Goal: Transaction & Acquisition: Purchase product/service

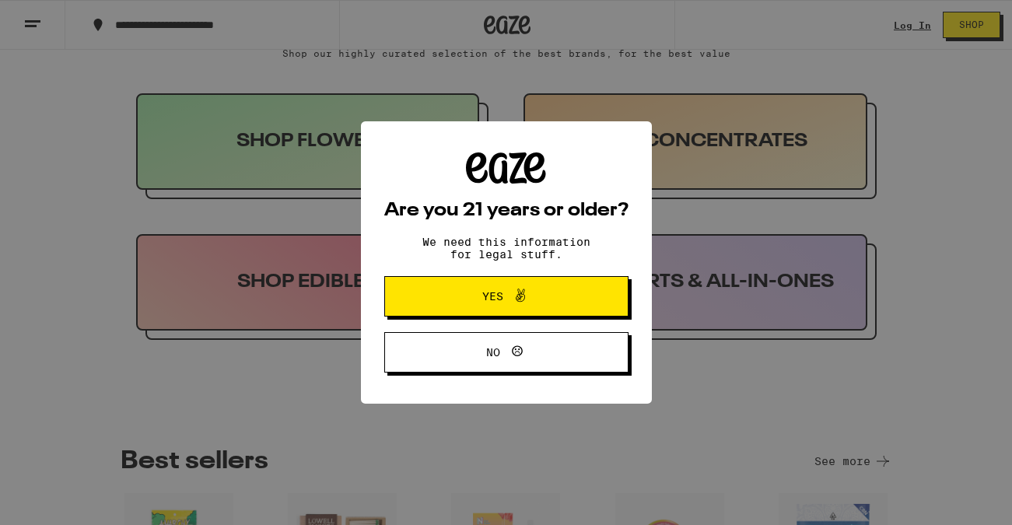
click at [532, 293] on span "Yes" at bounding box center [506, 296] width 118 height 20
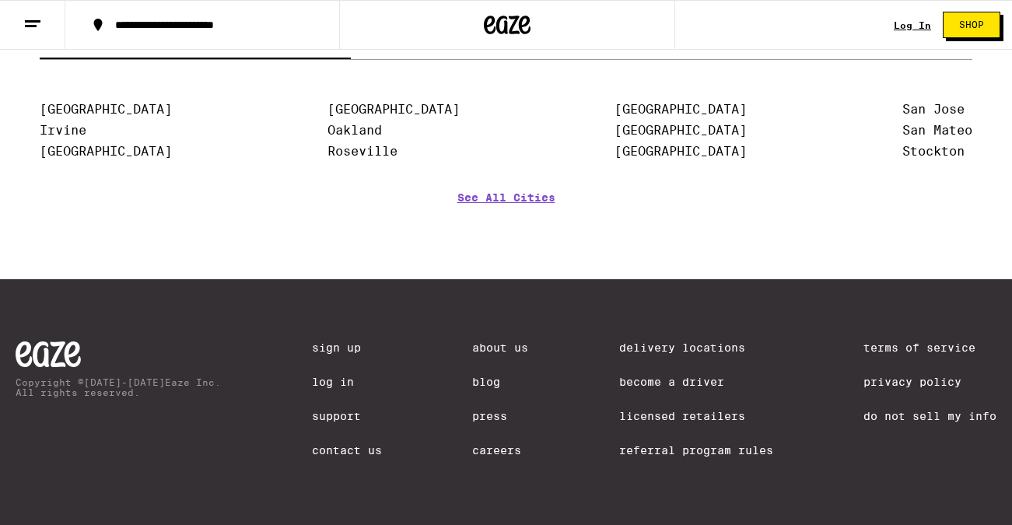
click at [499, 342] on link "About Us" at bounding box center [500, 348] width 56 height 12
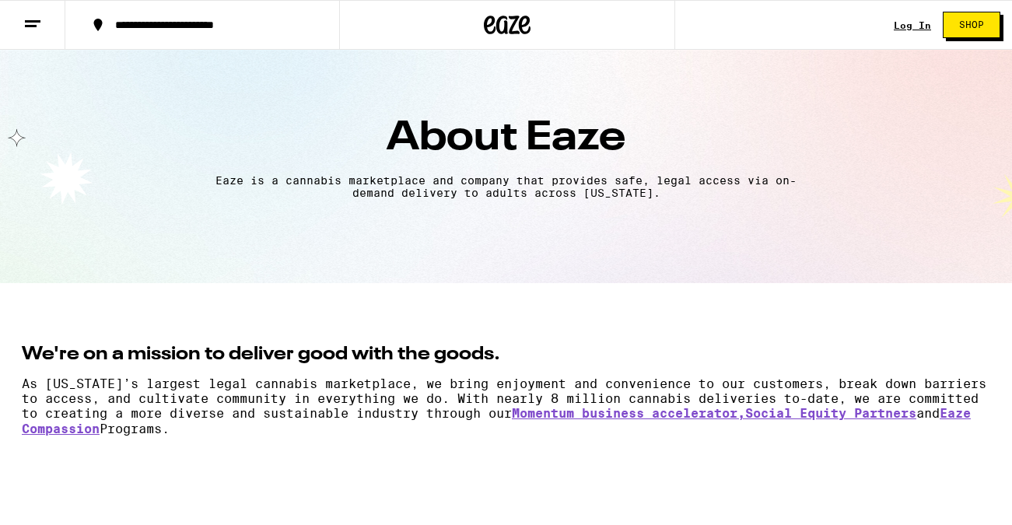
click at [40, 18] on icon at bounding box center [32, 24] width 19 height 19
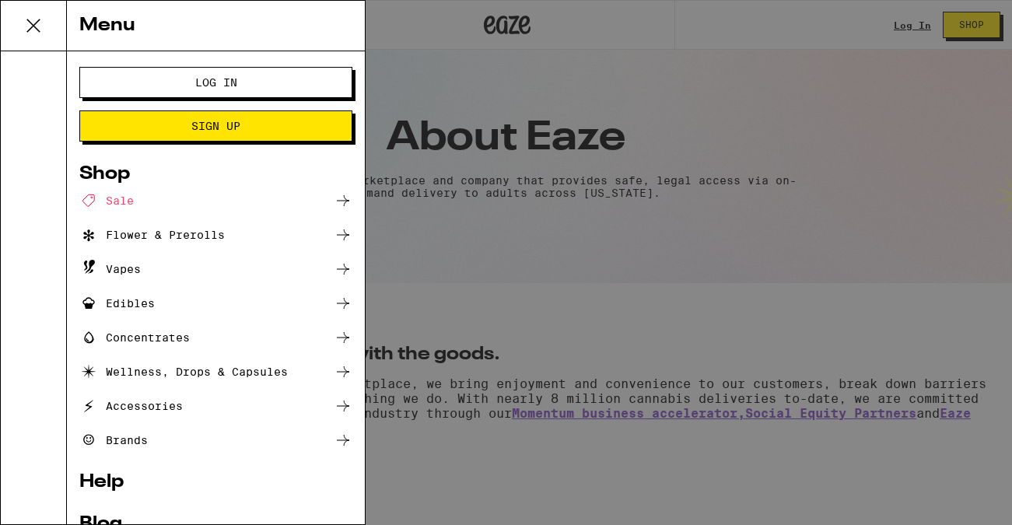
scroll to position [86, 0]
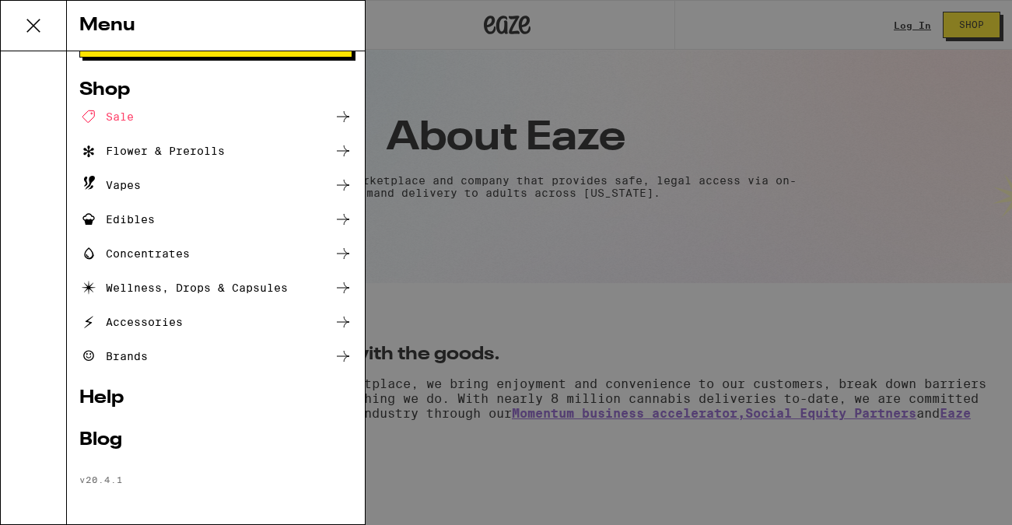
click at [135, 340] on ul "Sale Flower & Prerolls Vapes Edibles Concentrates Wellness, Drops & Capsules Ac…" at bounding box center [215, 236] width 273 height 258
click at [134, 351] on div "Brands" at bounding box center [113, 356] width 68 height 19
